Goal: Navigation & Orientation: Understand site structure

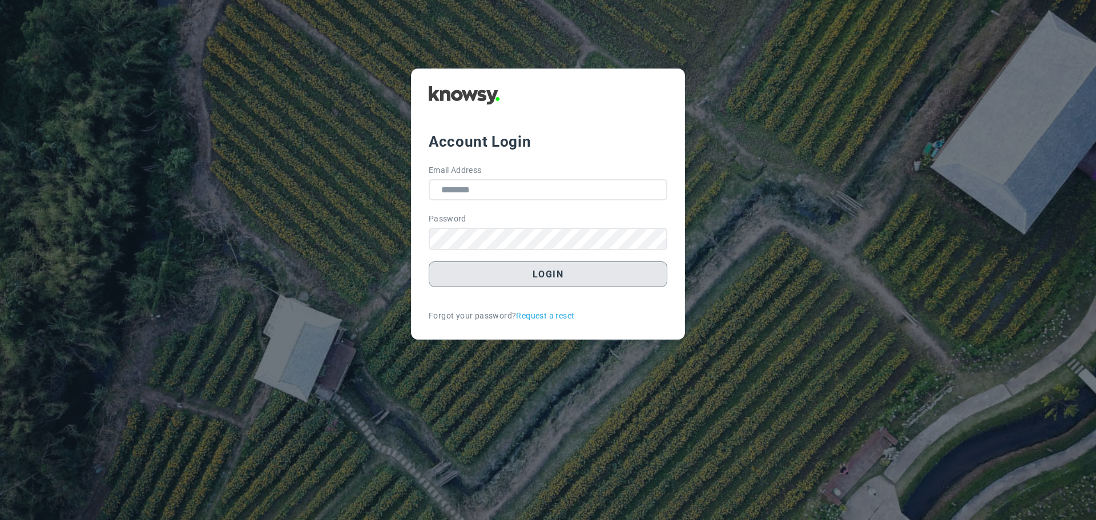
type input "**********"
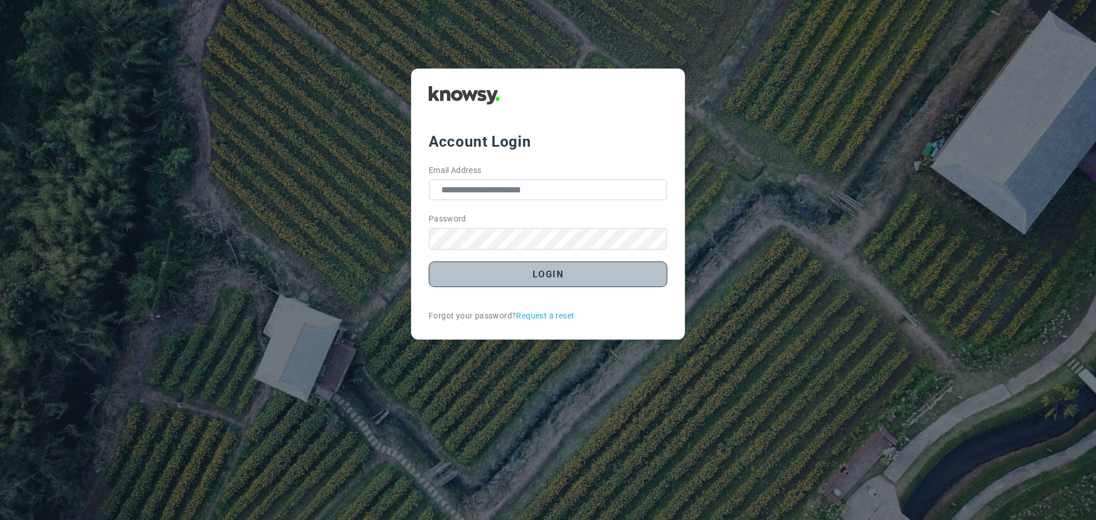
click at [536, 275] on button "Login" at bounding box center [548, 274] width 239 height 26
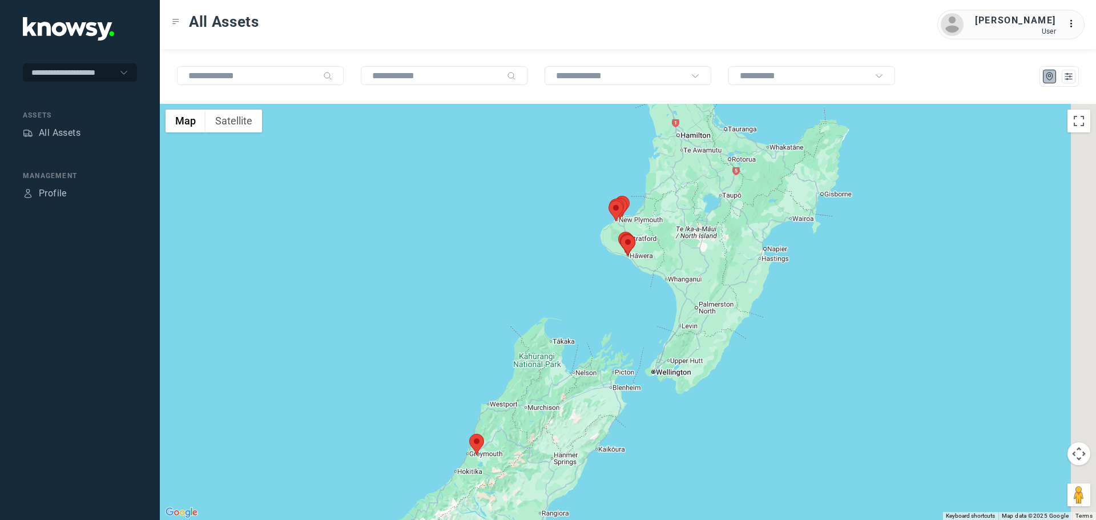
drag, startPoint x: 720, startPoint y: 212, endPoint x: 586, endPoint y: 239, distance: 136.8
click at [588, 241] on div at bounding box center [628, 312] width 936 height 416
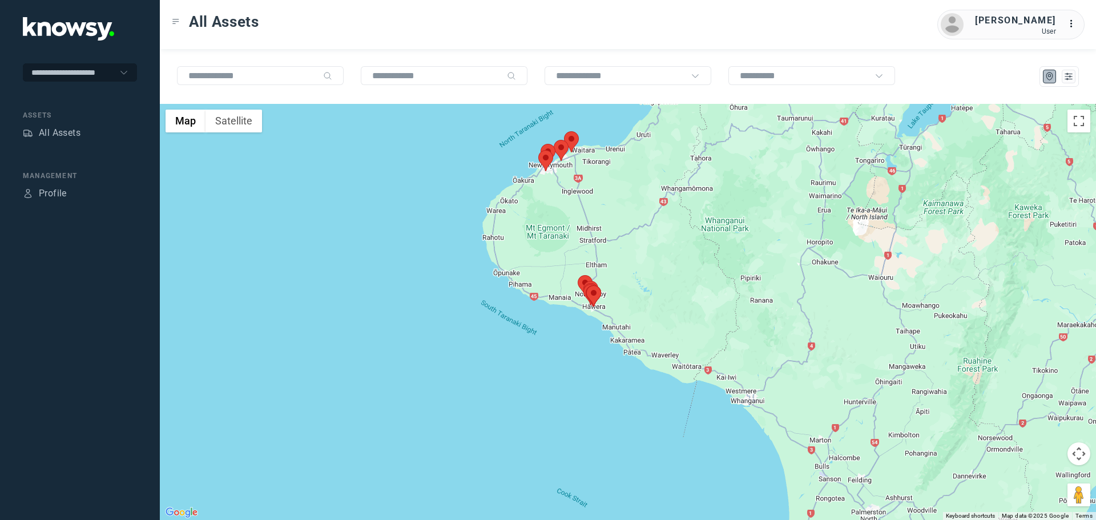
drag, startPoint x: 610, startPoint y: 303, endPoint x: 551, endPoint y: 268, distance: 67.9
click at [552, 268] on div at bounding box center [628, 312] width 936 height 416
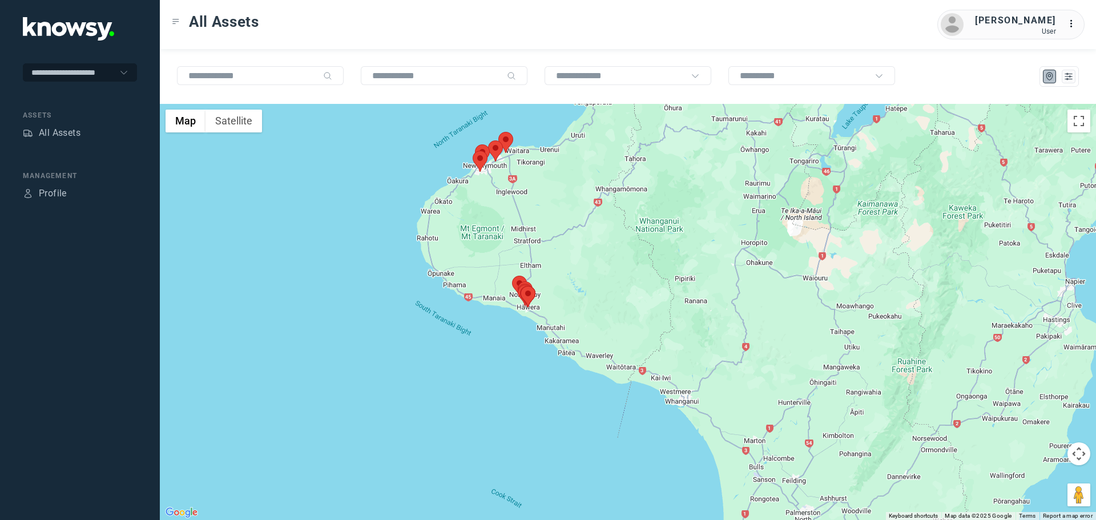
drag, startPoint x: 511, startPoint y: 190, endPoint x: 460, endPoint y: 236, distance: 69.5
click at [460, 236] on div at bounding box center [628, 312] width 936 height 416
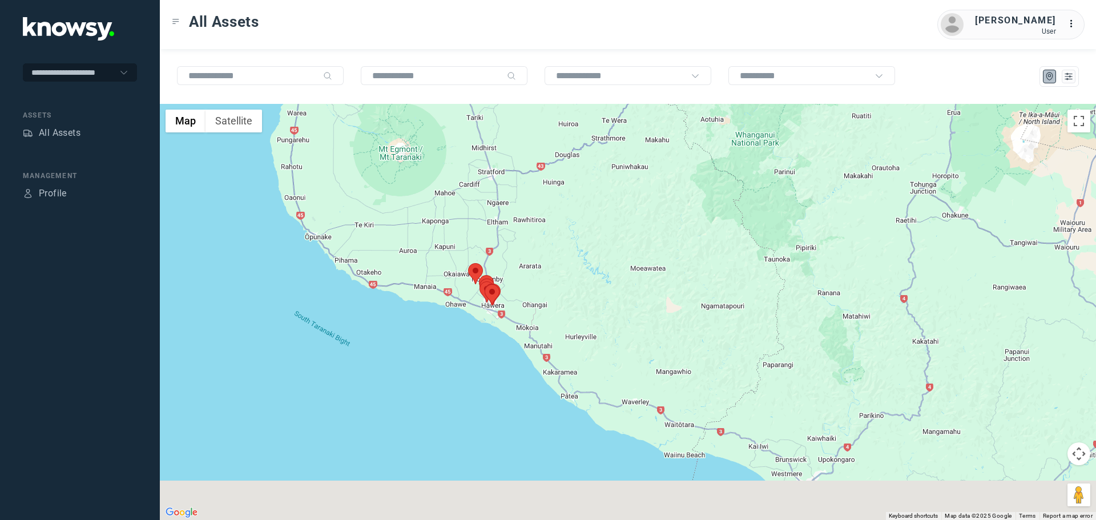
drag, startPoint x: 490, startPoint y: 391, endPoint x: 448, endPoint y: 202, distance: 193.1
click at [448, 203] on div at bounding box center [628, 312] width 936 height 416
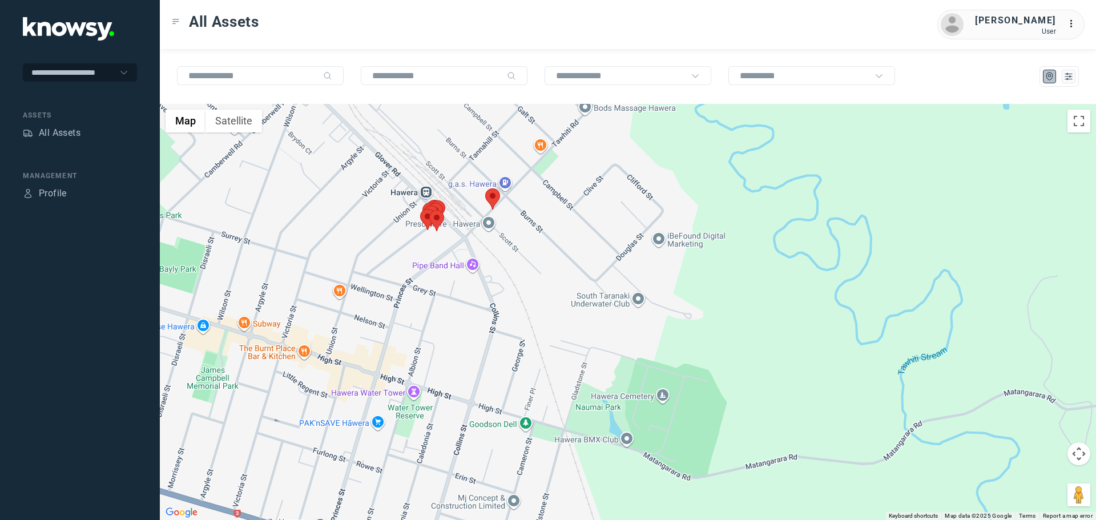
click at [485, 188] on area at bounding box center [485, 188] width 0 height 0
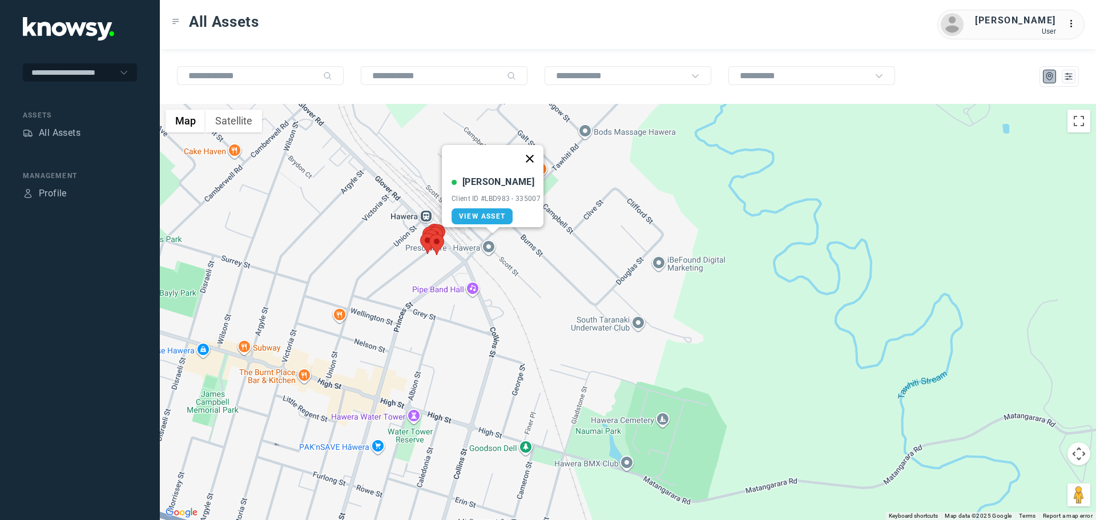
click at [538, 151] on button "Close" at bounding box center [529, 158] width 27 height 27
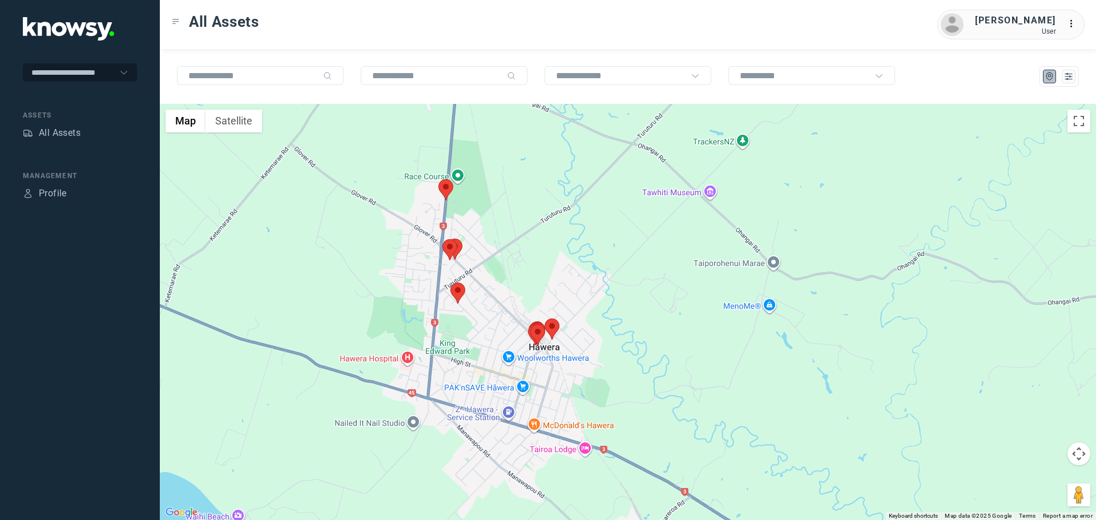
drag, startPoint x: 410, startPoint y: 249, endPoint x: 508, endPoint y: 288, distance: 104.5
click at [516, 297] on div at bounding box center [628, 312] width 936 height 416
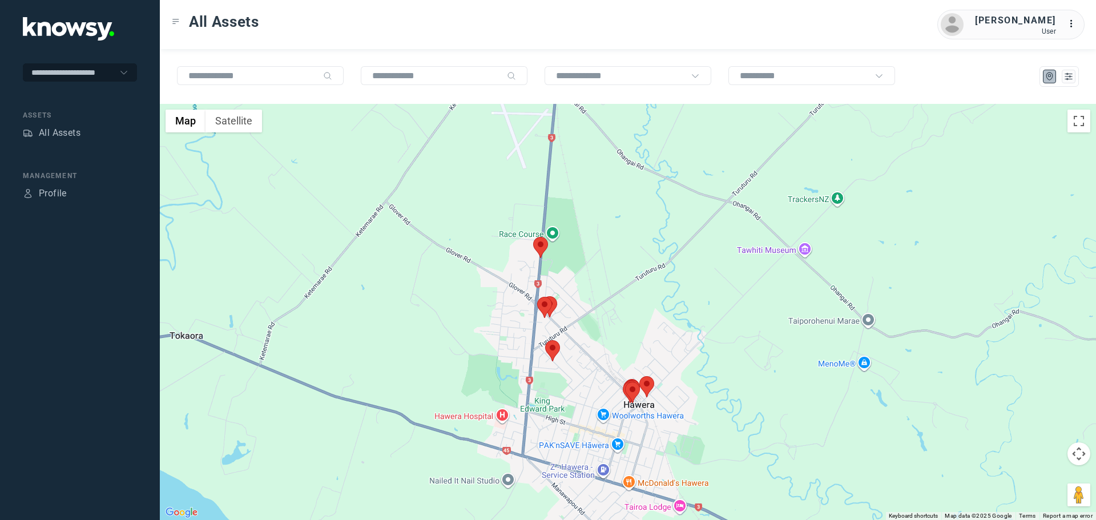
drag, startPoint x: 495, startPoint y: 258, endPoint x: 578, endPoint y: 303, distance: 94.5
click at [578, 303] on div at bounding box center [628, 312] width 936 height 416
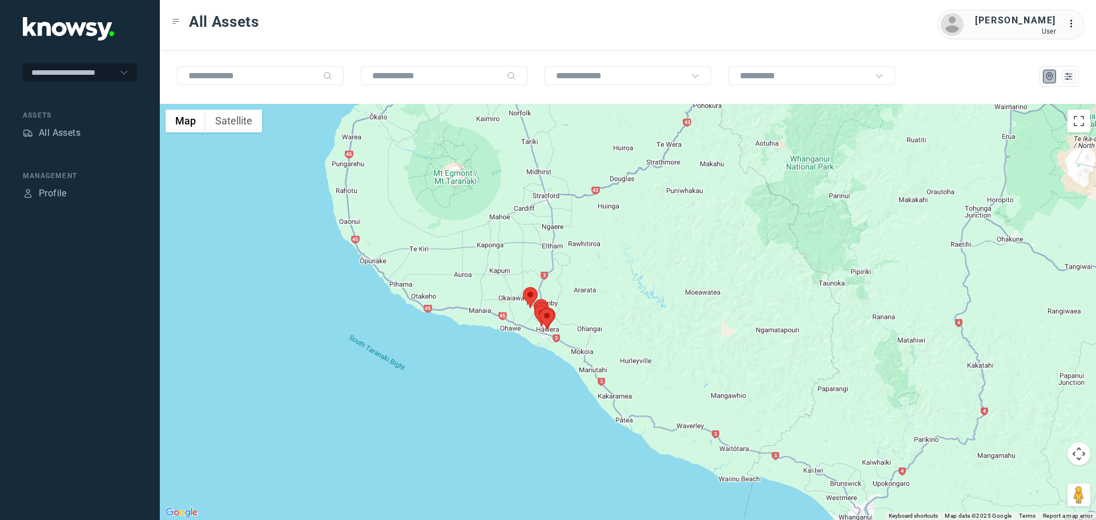
drag, startPoint x: 472, startPoint y: 236, endPoint x: 461, endPoint y: 290, distance: 55.3
click at [461, 291] on div at bounding box center [628, 312] width 936 height 416
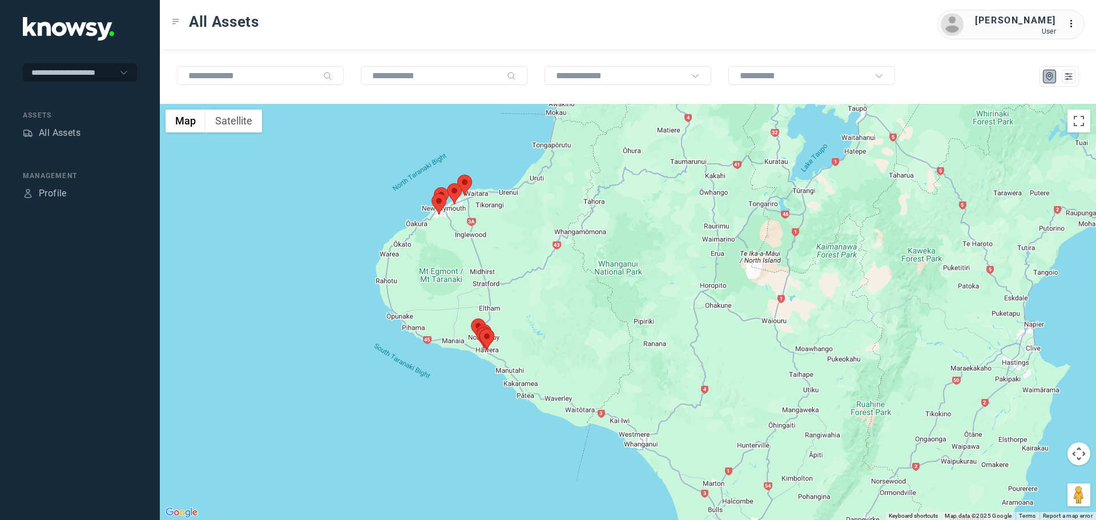
drag, startPoint x: 464, startPoint y: 269, endPoint x: 450, endPoint y: 290, distance: 24.7
click at [450, 290] on div at bounding box center [628, 312] width 936 height 416
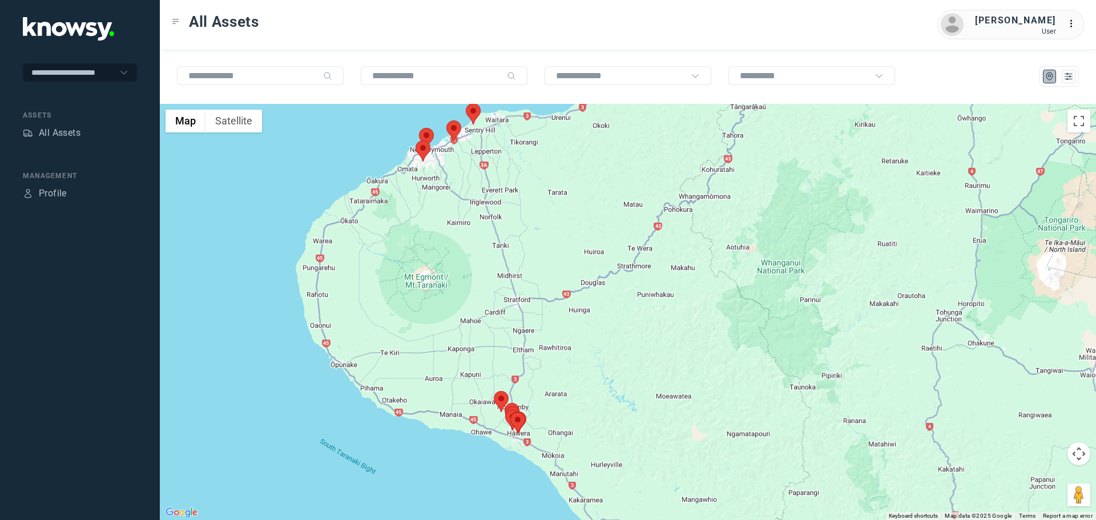
drag, startPoint x: 459, startPoint y: 285, endPoint x: 462, endPoint y: 304, distance: 19.7
click at [462, 304] on div at bounding box center [628, 312] width 936 height 416
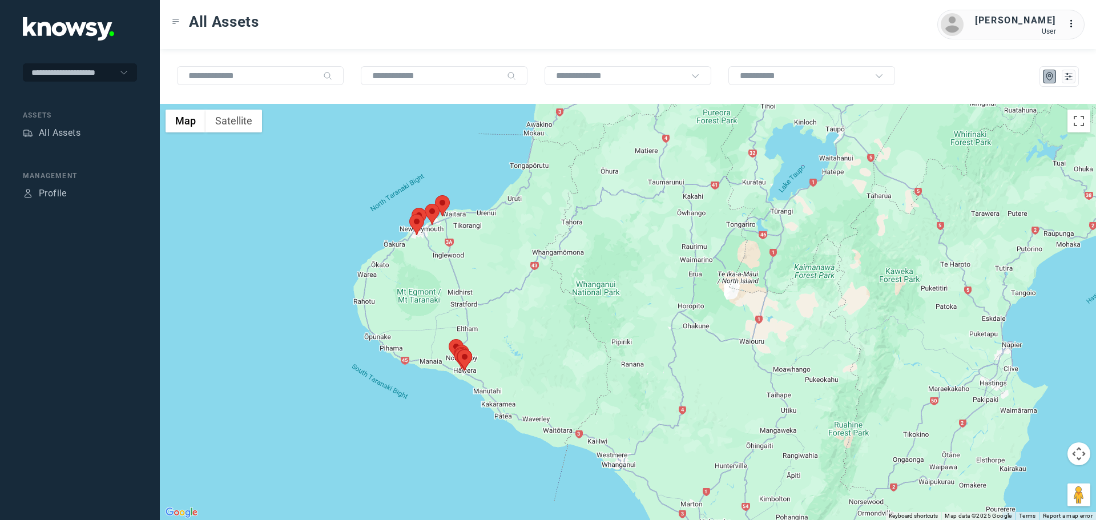
drag, startPoint x: 464, startPoint y: 301, endPoint x: 434, endPoint y: 301, distance: 29.1
click at [435, 303] on div at bounding box center [628, 312] width 936 height 416
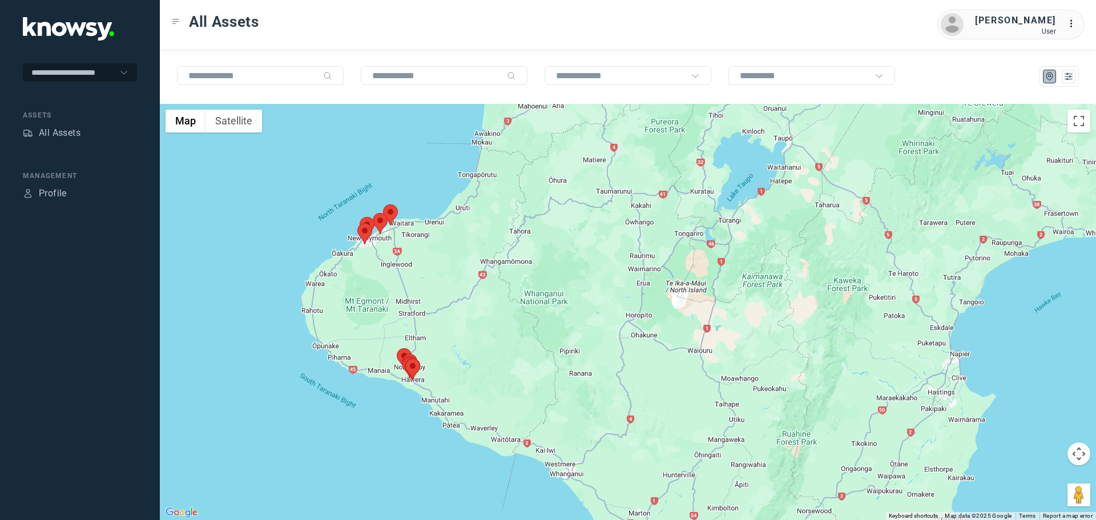
drag, startPoint x: 442, startPoint y: 303, endPoint x: 394, endPoint y: 312, distance: 48.8
click at [394, 312] on div at bounding box center [628, 312] width 936 height 416
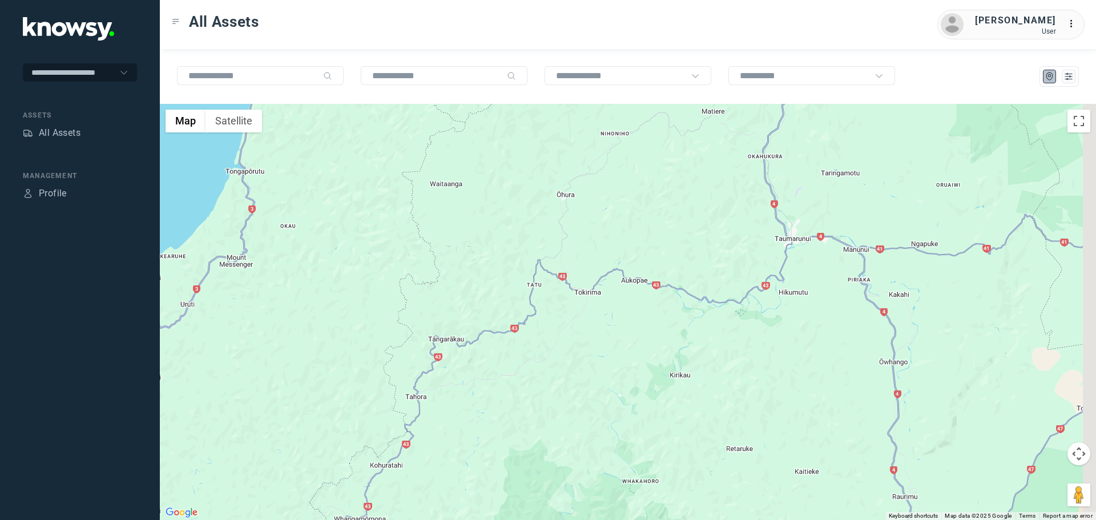
drag, startPoint x: 575, startPoint y: 179, endPoint x: 537, endPoint y: 214, distance: 51.7
click at [537, 214] on div at bounding box center [628, 312] width 936 height 416
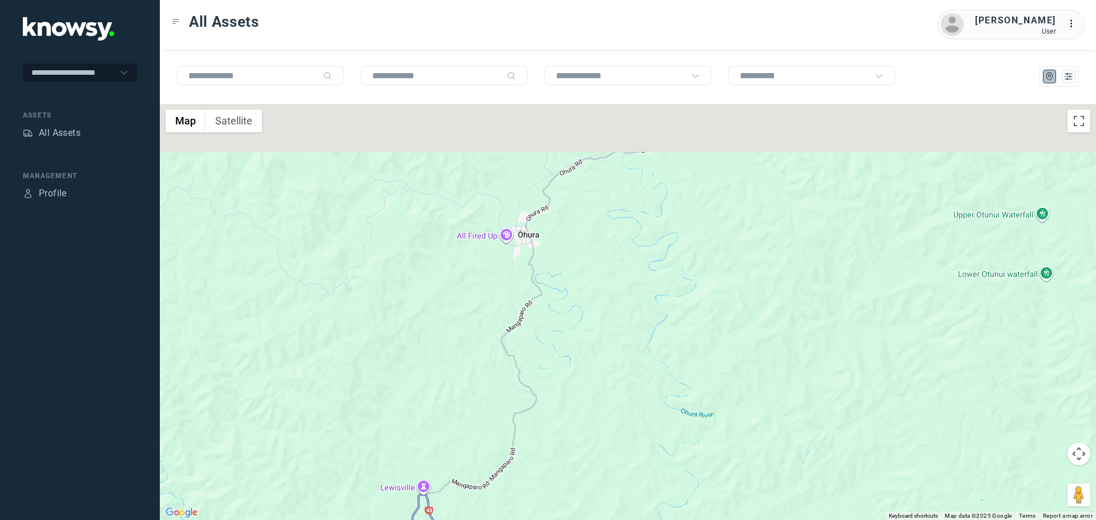
drag, startPoint x: 533, startPoint y: 210, endPoint x: 521, endPoint y: 263, distance: 53.9
click at [521, 263] on div at bounding box center [628, 312] width 936 height 416
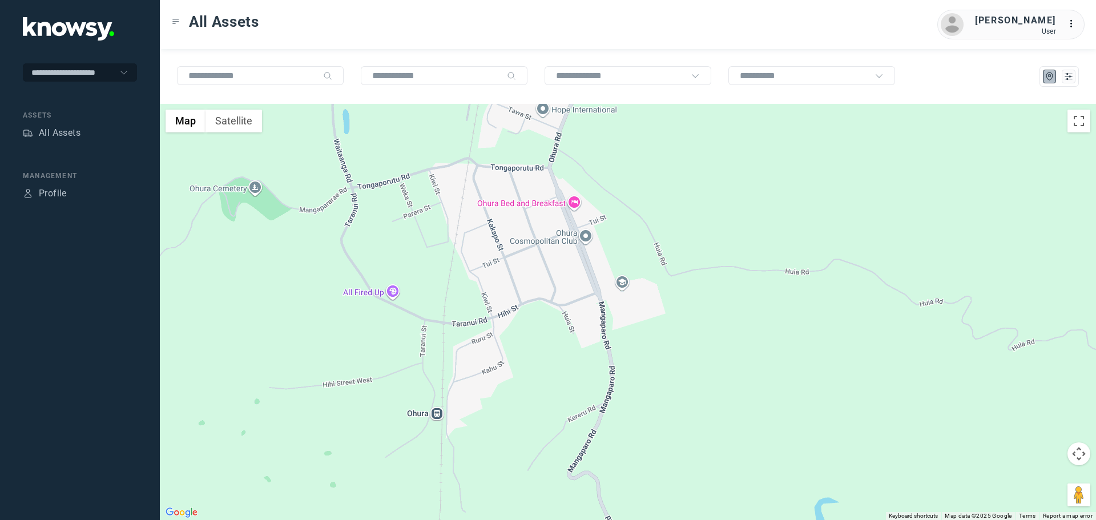
drag, startPoint x: 527, startPoint y: 187, endPoint x: 501, endPoint y: 221, distance: 42.8
click at [501, 221] on div at bounding box center [628, 312] width 936 height 416
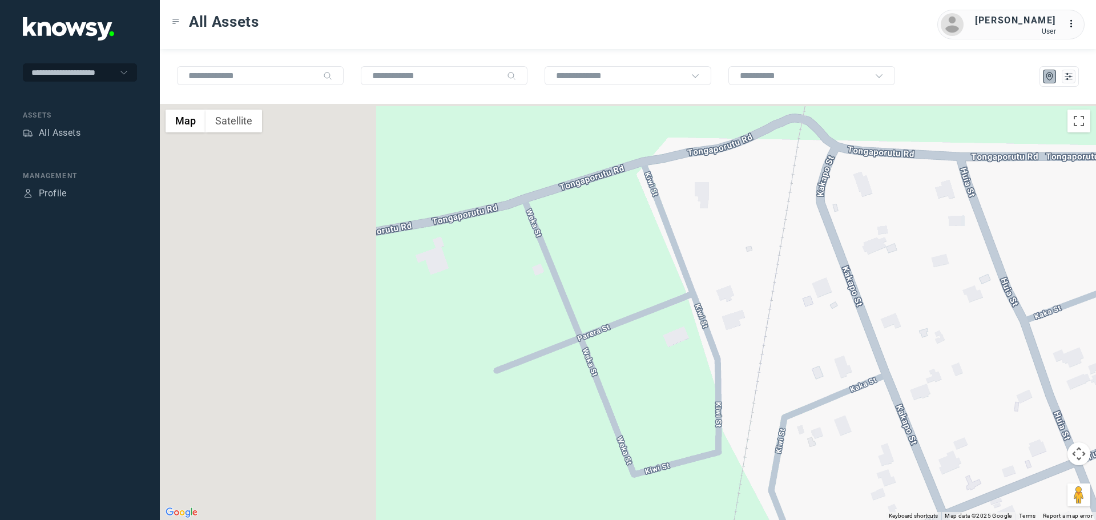
drag, startPoint x: 347, startPoint y: 210, endPoint x: 656, endPoint y: 277, distance: 316.1
click at [659, 282] on div at bounding box center [628, 312] width 936 height 416
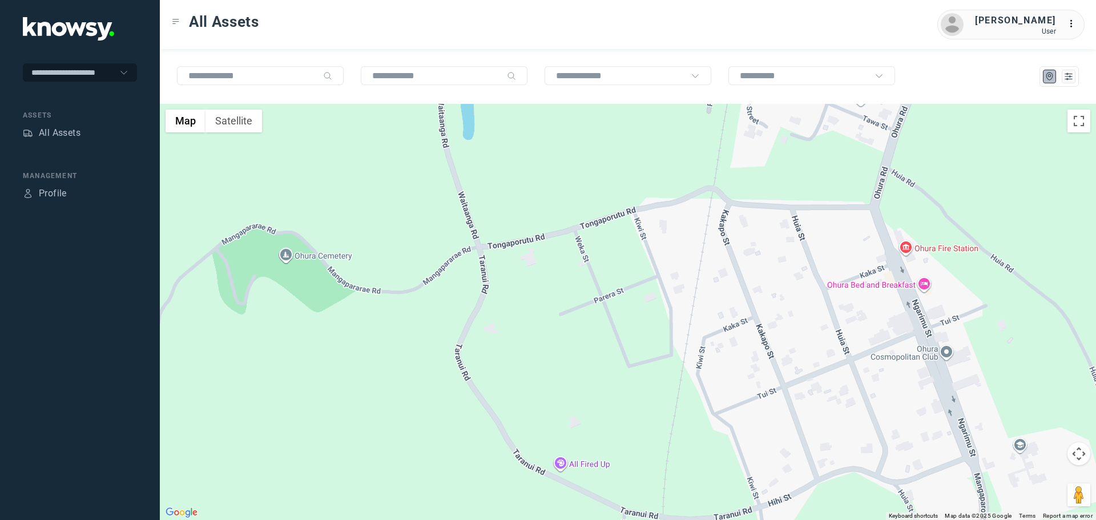
drag, startPoint x: 740, startPoint y: 261, endPoint x: 639, endPoint y: 256, distance: 101.8
click at [642, 257] on div at bounding box center [628, 312] width 936 height 416
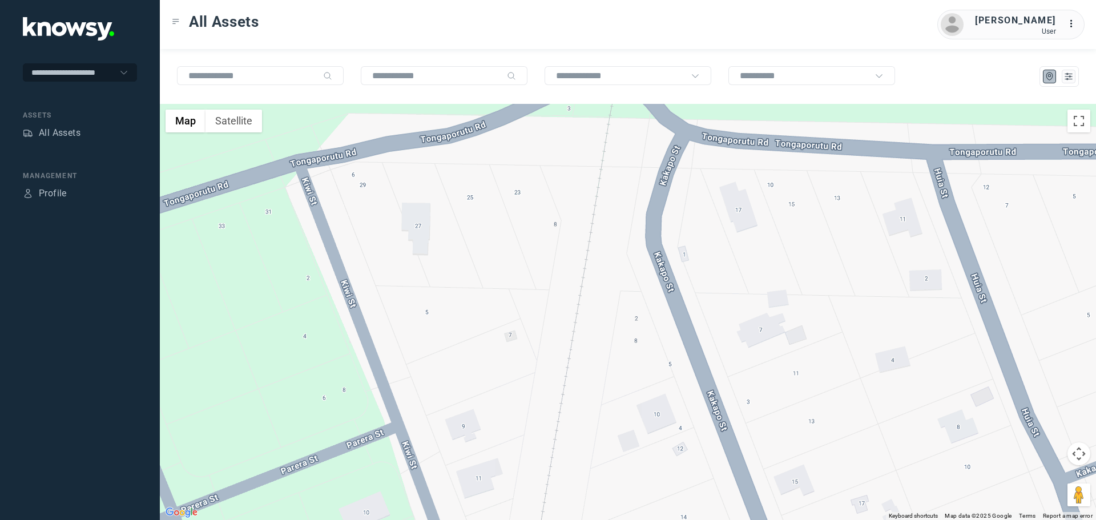
drag, startPoint x: 542, startPoint y: 248, endPoint x: 544, endPoint y: 317, distance: 69.1
click at [544, 317] on div at bounding box center [628, 312] width 936 height 416
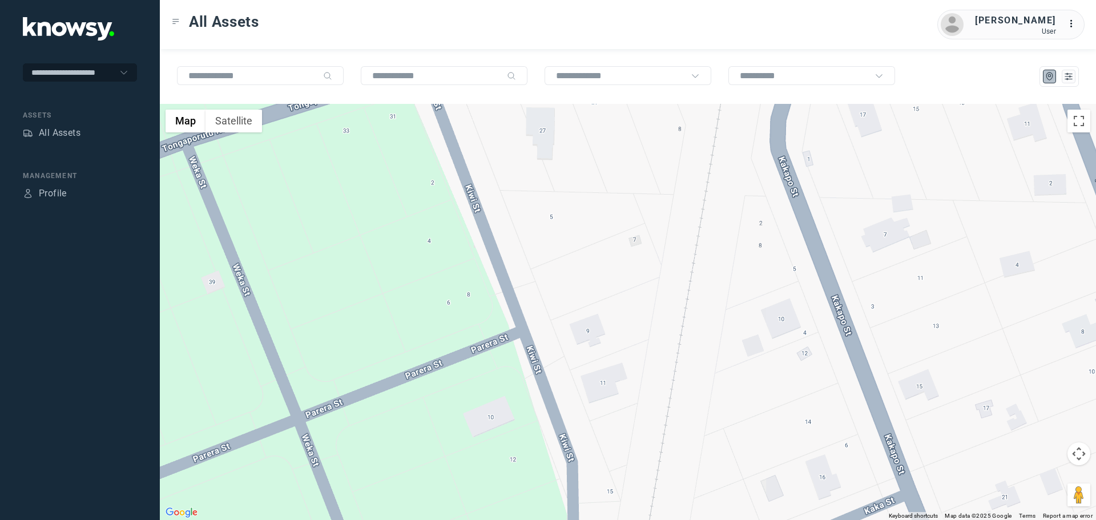
drag, startPoint x: 517, startPoint y: 338, endPoint x: 645, endPoint y: 239, distance: 161.6
click at [645, 239] on div at bounding box center [628, 312] width 936 height 416
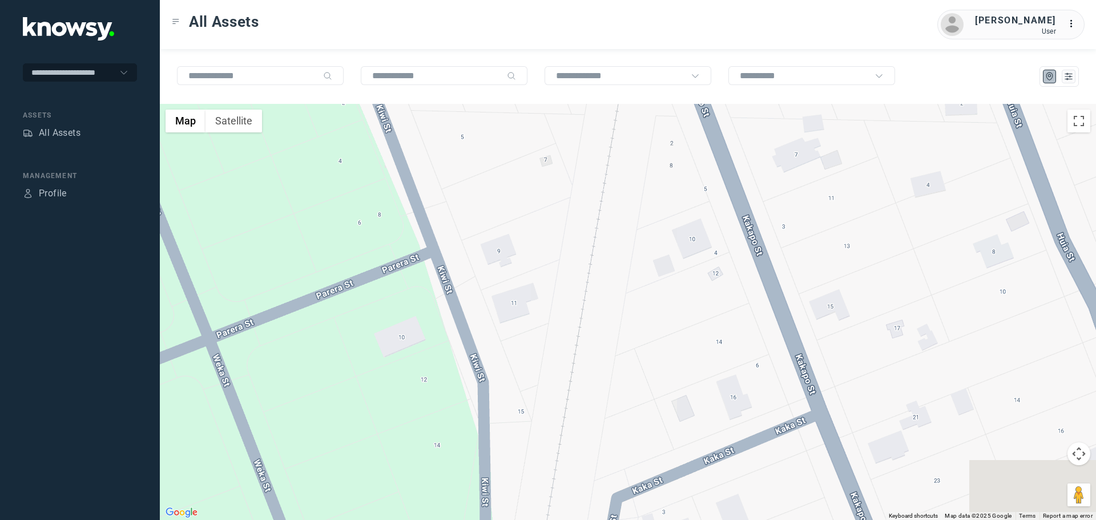
drag, startPoint x: 761, startPoint y: 243, endPoint x: 661, endPoint y: 152, distance: 134.6
click at [661, 150] on div at bounding box center [628, 312] width 936 height 416
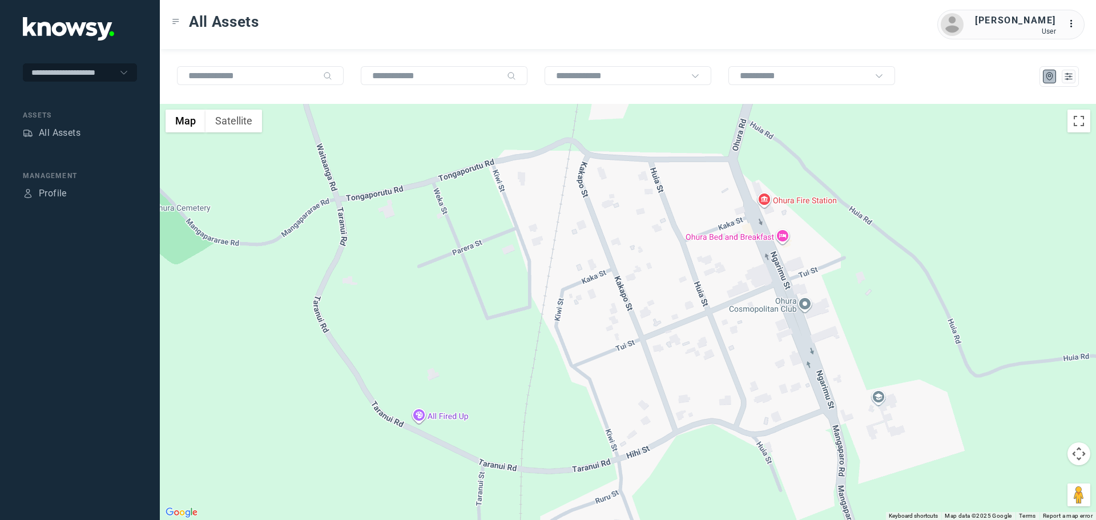
drag, startPoint x: 678, startPoint y: 267, endPoint x: 569, endPoint y: 260, distance: 109.3
click at [575, 264] on div at bounding box center [628, 312] width 936 height 416
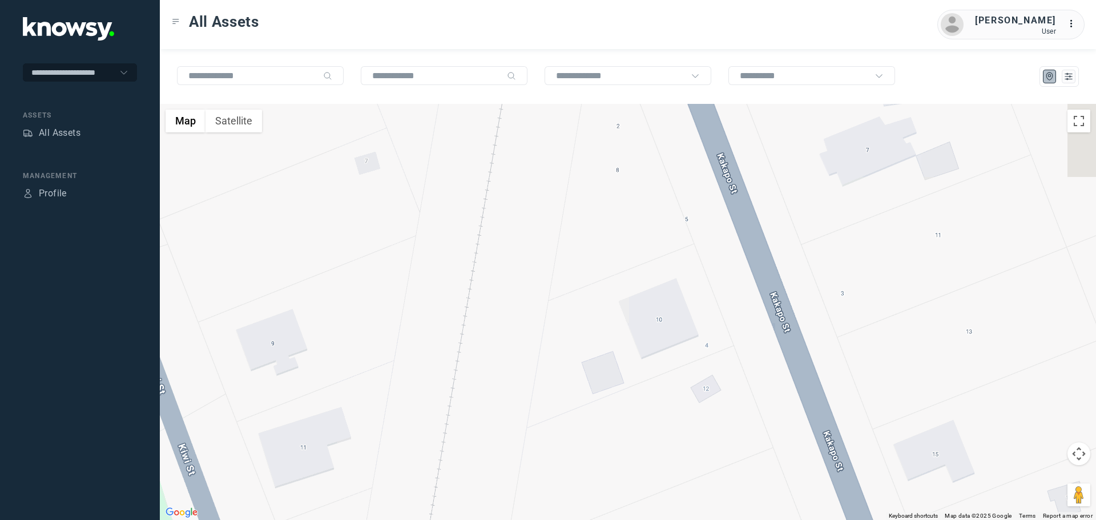
drag, startPoint x: 561, startPoint y: 202, endPoint x: 567, endPoint y: 328, distance: 126.3
click at [565, 338] on div at bounding box center [628, 312] width 936 height 416
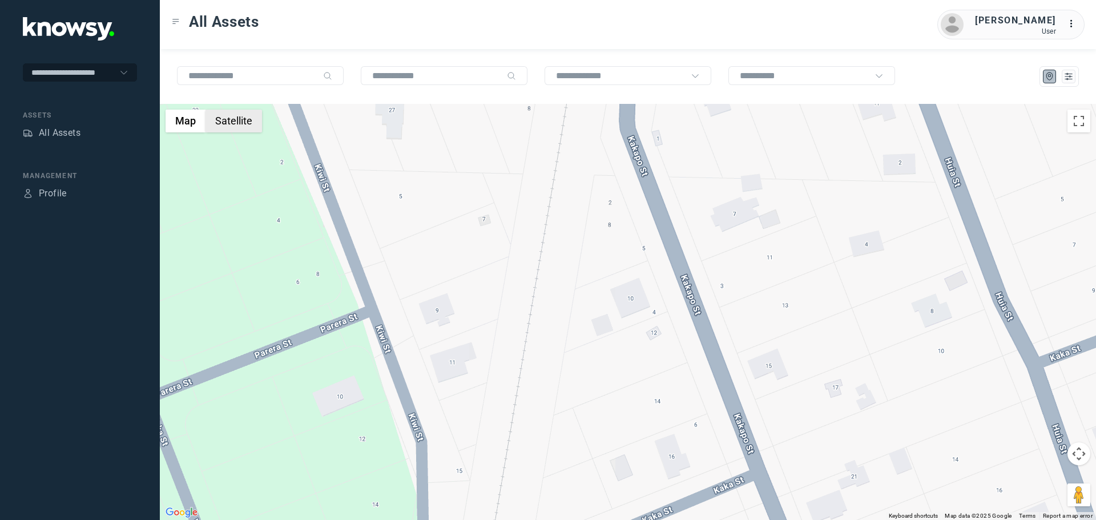
click at [244, 128] on button "Satellite" at bounding box center [234, 121] width 57 height 23
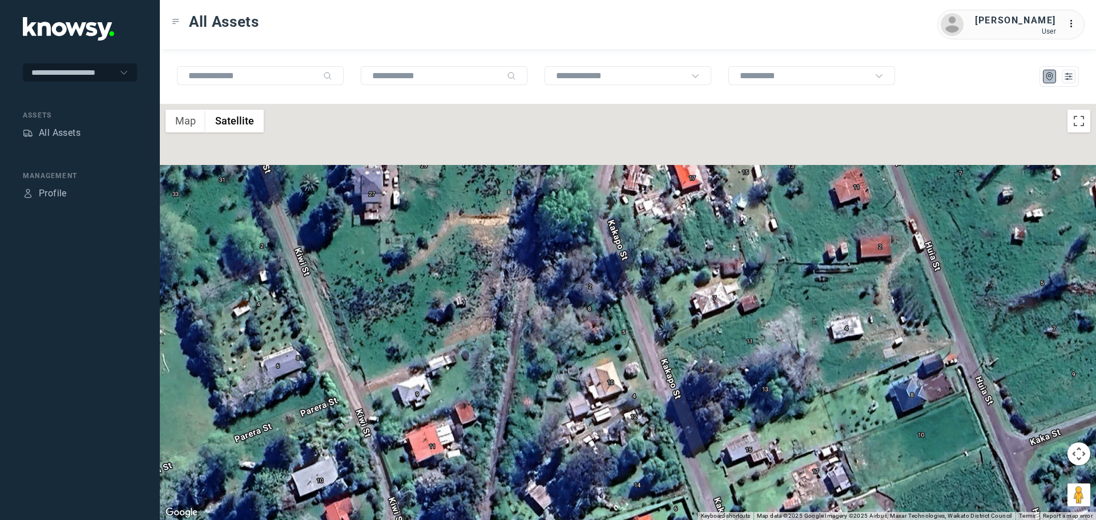
drag, startPoint x: 593, startPoint y: 253, endPoint x: 553, endPoint y: 387, distance: 139.6
click at [553, 389] on div at bounding box center [628, 312] width 936 height 416
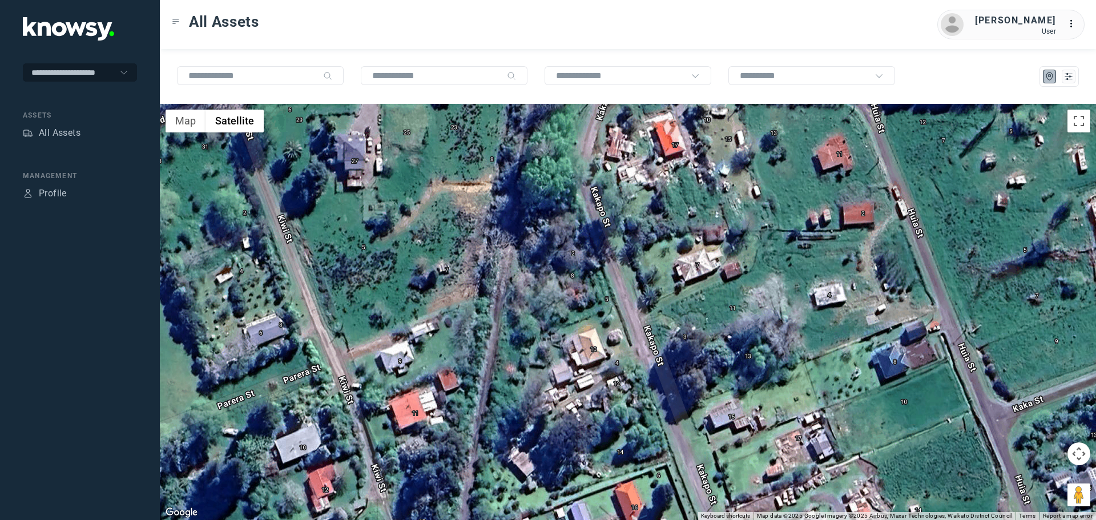
drag, startPoint x: 562, startPoint y: 242, endPoint x: 566, endPoint y: 155, distance: 87.4
click at [566, 155] on div at bounding box center [628, 312] width 936 height 416
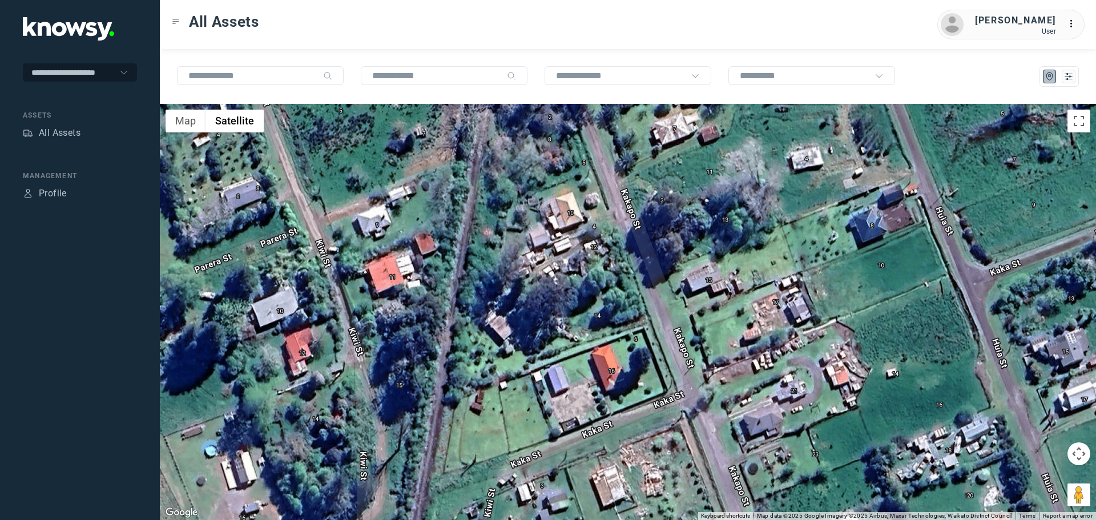
drag, startPoint x: 586, startPoint y: 283, endPoint x: 562, endPoint y: 141, distance: 143.5
click at [562, 142] on div at bounding box center [628, 312] width 936 height 416
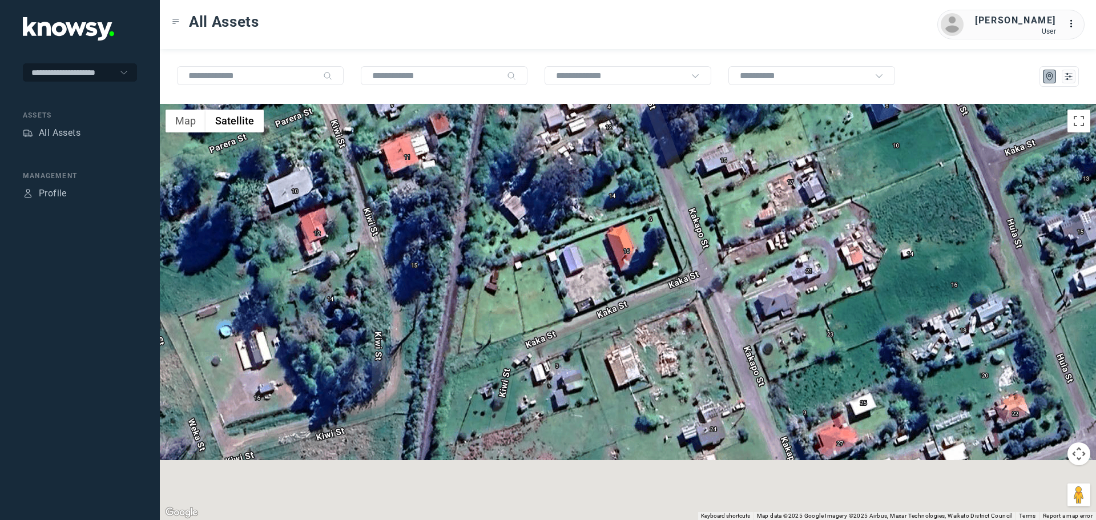
drag, startPoint x: 544, startPoint y: 273, endPoint x: 577, endPoint y: 147, distance: 130.9
click at [564, 140] on div at bounding box center [628, 312] width 936 height 416
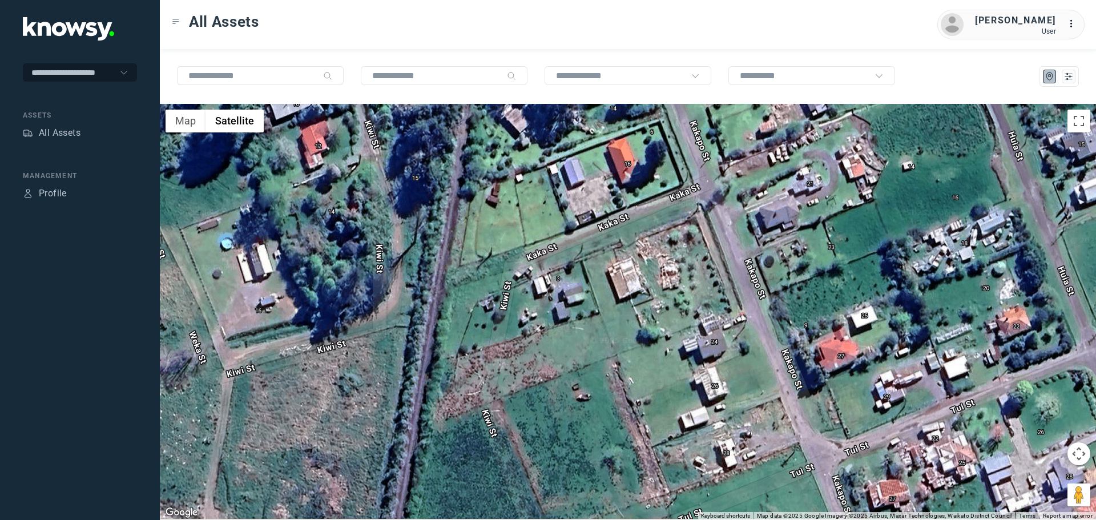
drag, startPoint x: 646, startPoint y: 214, endPoint x: 640, endPoint y: 206, distance: 9.7
click at [640, 206] on div at bounding box center [628, 312] width 936 height 416
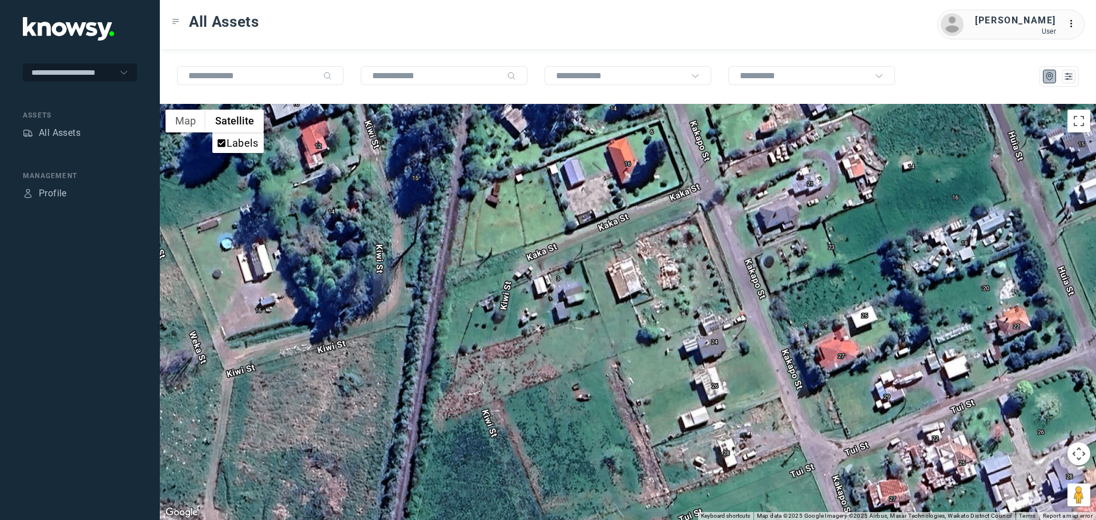
drag, startPoint x: 284, startPoint y: 118, endPoint x: 206, endPoint y: 124, distance: 78.5
click at [228, 124] on div "Map Terrain Satellite Labels Keyboard shortcuts Map Data Map data ©2025 Google …" at bounding box center [628, 312] width 936 height 416
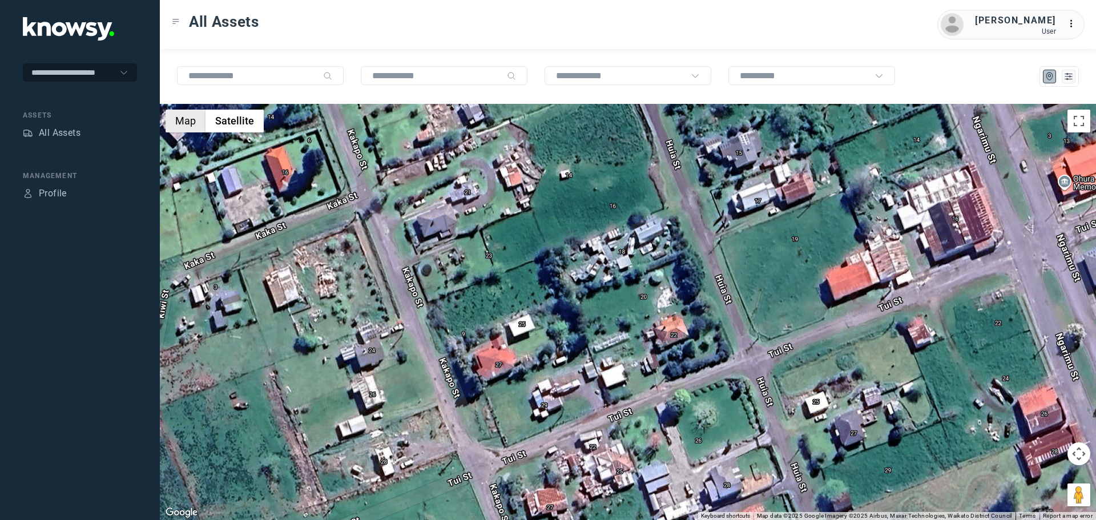
click at [202, 124] on button "Map" at bounding box center [186, 121] width 40 height 23
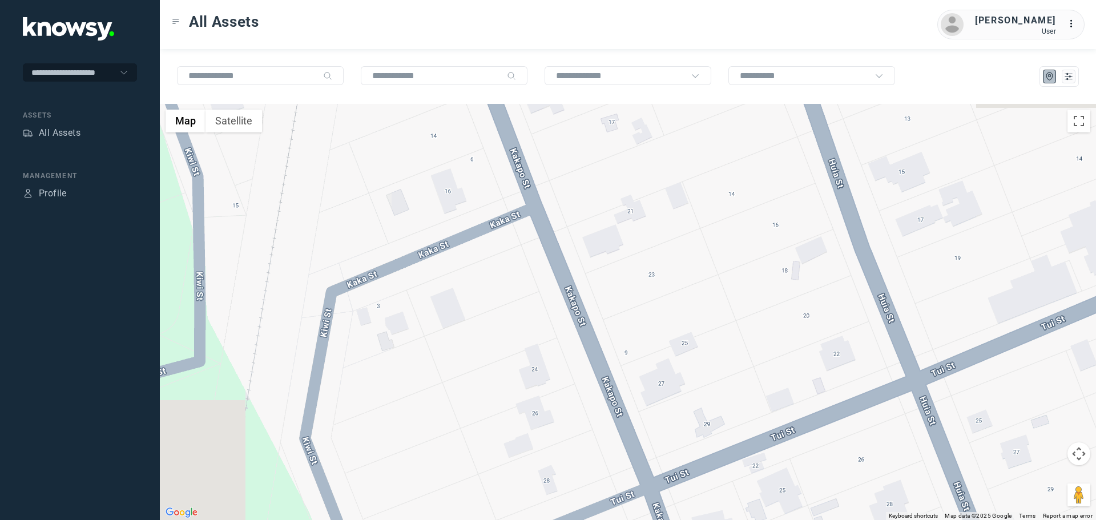
drag, startPoint x: 297, startPoint y: 227, endPoint x: 474, endPoint y: 232, distance: 177.0
click at [473, 232] on div at bounding box center [628, 312] width 936 height 416
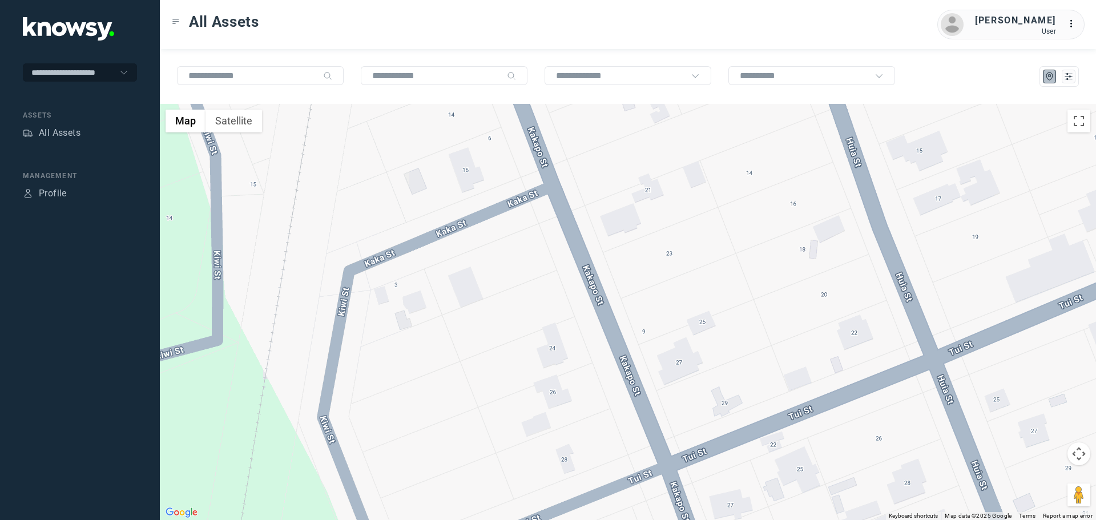
click at [415, 263] on div at bounding box center [628, 312] width 936 height 416
click at [237, 122] on button "Satellite" at bounding box center [234, 121] width 57 height 23
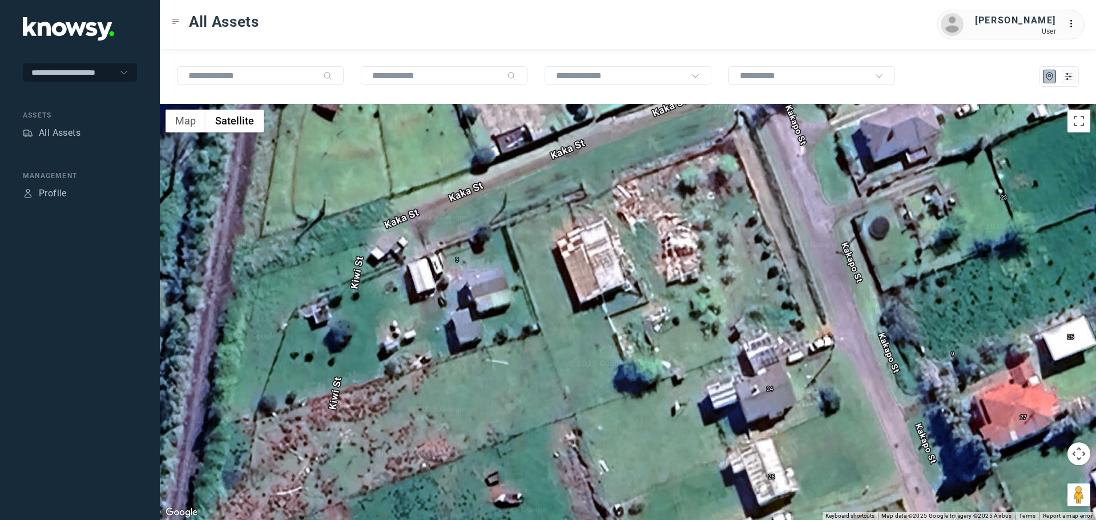
drag, startPoint x: 402, startPoint y: 273, endPoint x: 449, endPoint y: 277, distance: 46.4
click at [444, 279] on div at bounding box center [628, 312] width 936 height 416
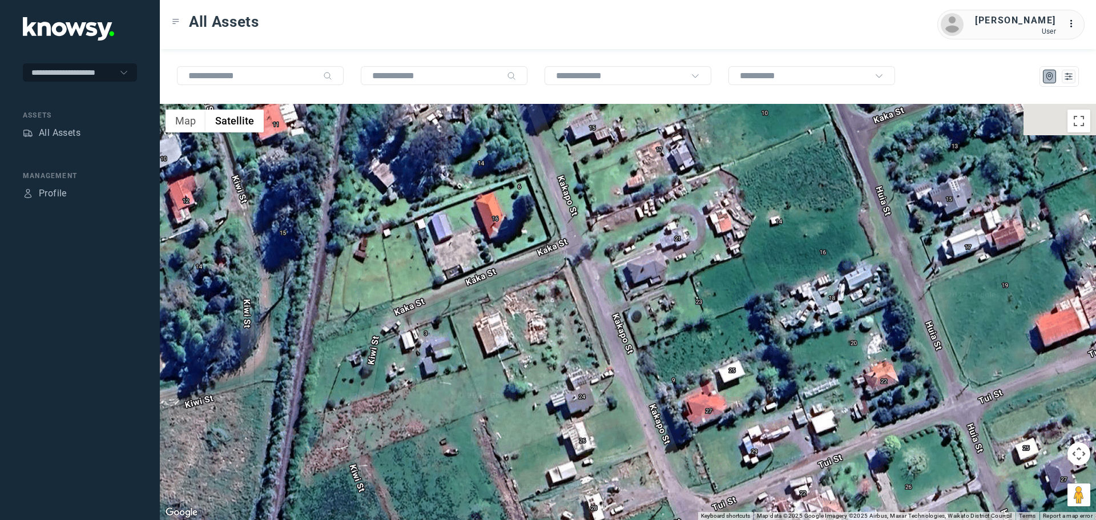
drag, startPoint x: 520, startPoint y: 212, endPoint x: 464, endPoint y: 279, distance: 87.1
click at [469, 288] on div at bounding box center [628, 312] width 936 height 416
